Goal: Task Accomplishment & Management: Manage account settings

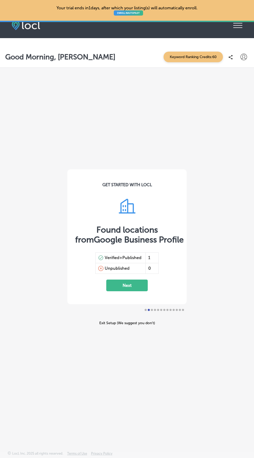
click at [240, 24] on icon "iconmonstr-menu-thin copy Created with Sketch." at bounding box center [238, 26] width 9 height 8
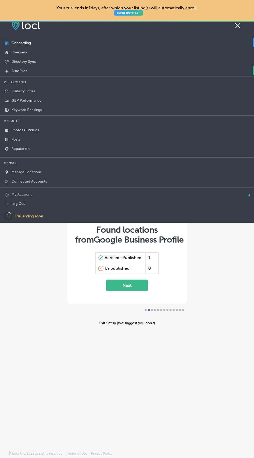
click at [28, 73] on link "Created by potrace 1.10, written by Peter Selinger 2001-2011 AutoPilot" at bounding box center [127, 70] width 254 height 9
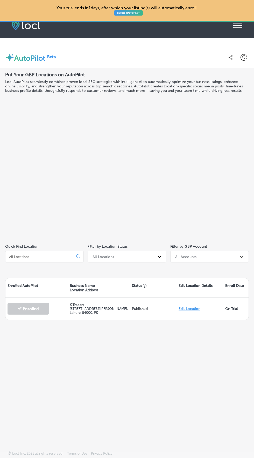
click at [238, 30] on div "iconmonstr-menu-thin copy Created with Sketch." at bounding box center [238, 25] width 9 height 10
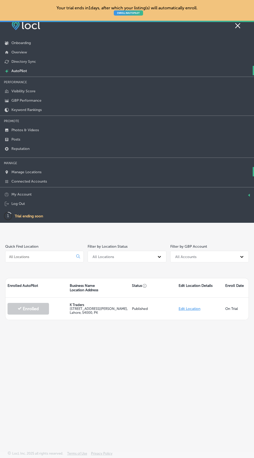
click at [39, 173] on p "Manage Locations" at bounding box center [26, 172] width 30 height 4
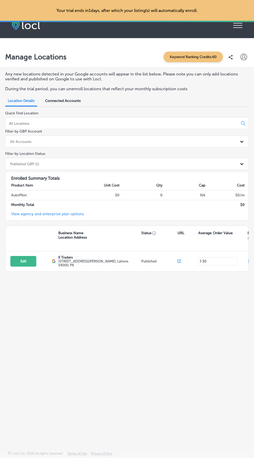
click at [238, 25] on icon at bounding box center [238, 25] width 9 height 5
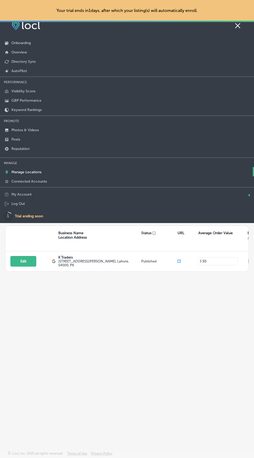
click at [121, 203] on link "Log Out" at bounding box center [127, 203] width 254 height 9
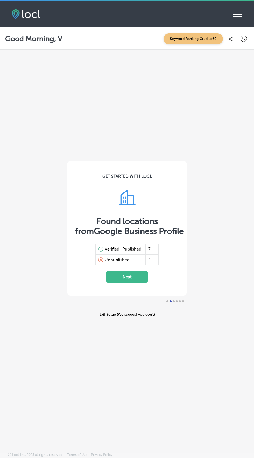
click at [235, 14] on icon at bounding box center [238, 14] width 9 height 5
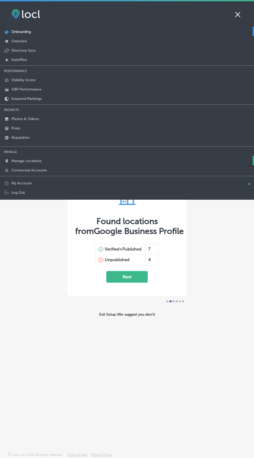
click at [32, 160] on p "Manage Locations" at bounding box center [26, 161] width 30 height 4
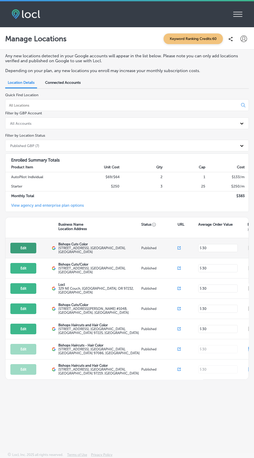
click at [23, 248] on button "Edit" at bounding box center [23, 248] width 26 height 11
select select "US"
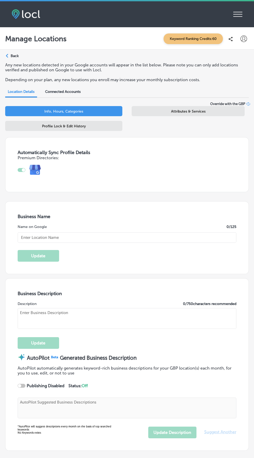
type input "Bishops Cuts Color"
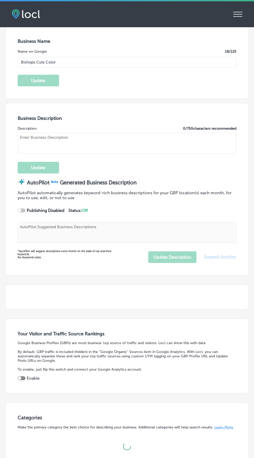
scroll to position [176, 0]
type textarea "At Bishops Cuts Color, we celebrate your individuality in a vibrant, welcoming …"
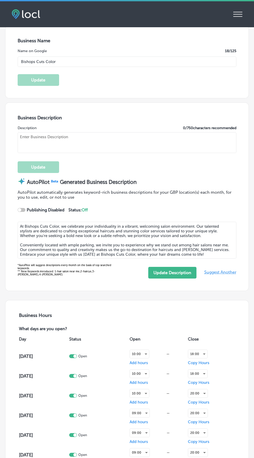
type input "[URL][DOMAIN_NAME]"
checkbox input "true"
type textarea "At Bishops Cuts Color, we embrace individuality and self-expression in a vibran…"
type input "[STREET_ADDRESS]"
type input "[GEOGRAPHIC_DATA]"
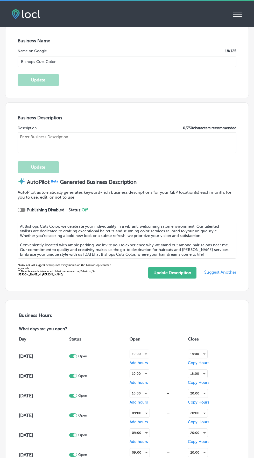
type input "98684"
type input "US"
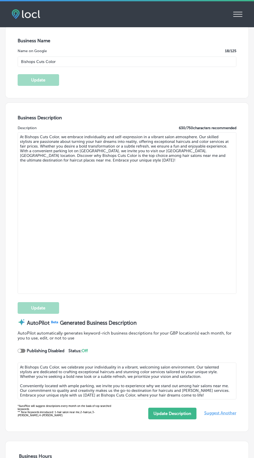
type input "[PHONE_NUMBER]"
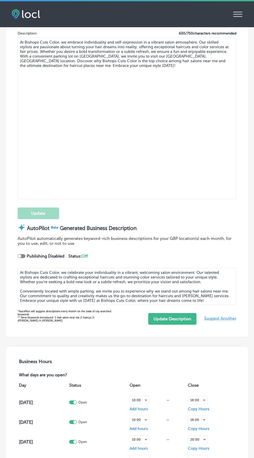
scroll to position [281, 0]
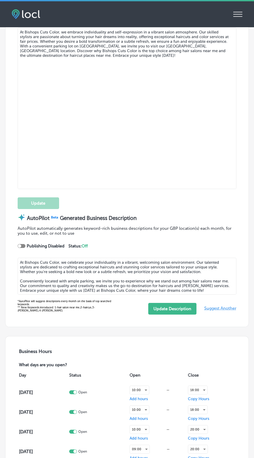
click at [220, 310] on span "Suggest Another" at bounding box center [221, 308] width 32 height 13
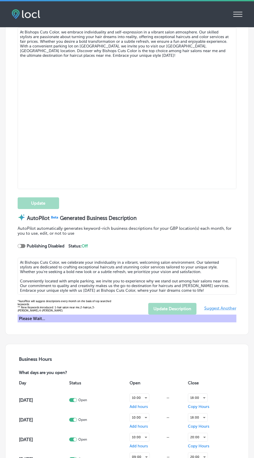
type textarea "Bishops Cuts Color redefines what you expect from a hair salon near me by blend…"
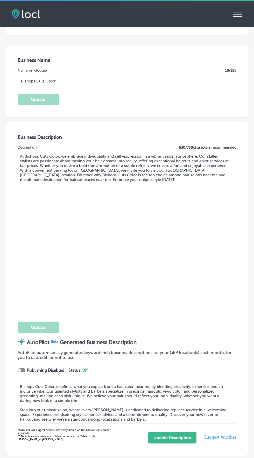
scroll to position [0, 0]
